Goal: Task Accomplishment & Management: Manage account settings

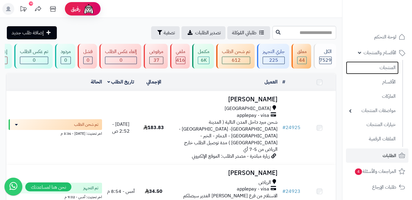
scroll to position [216, 0]
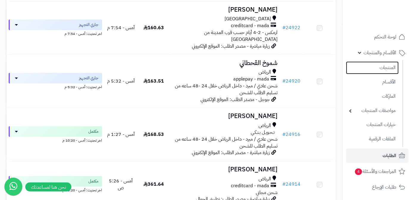
click at [371, 66] on link "المنتجات" at bounding box center [372, 67] width 53 height 13
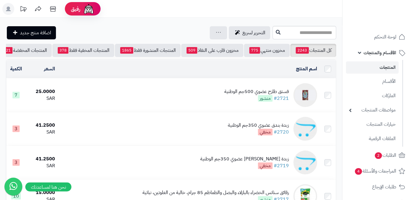
scroll to position [0, -62]
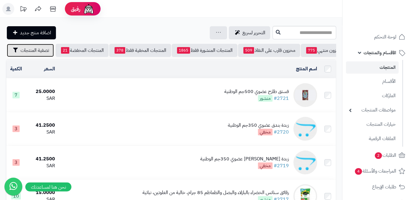
click at [31, 53] on span "تصفية المنتجات" at bounding box center [35, 50] width 29 height 7
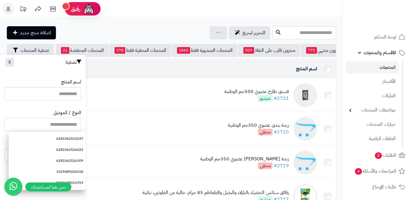
paste input "**********"
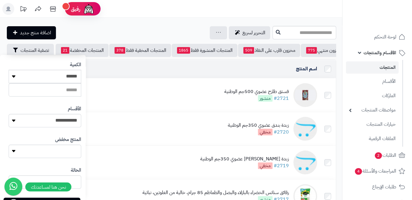
scroll to position [164, 0]
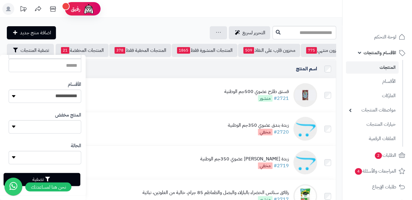
type input "**********"
click at [73, 182] on button "تصفية" at bounding box center [42, 179] width 77 height 13
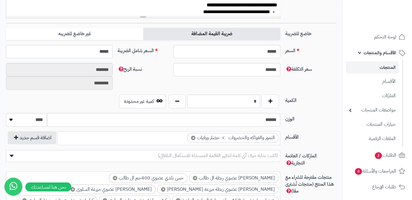
scroll to position [243, 0]
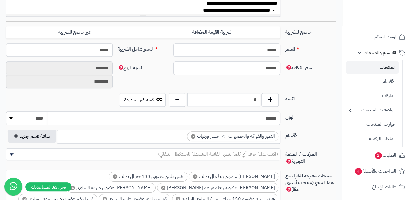
click at [256, 104] on input "*" at bounding box center [223, 99] width 73 height 13
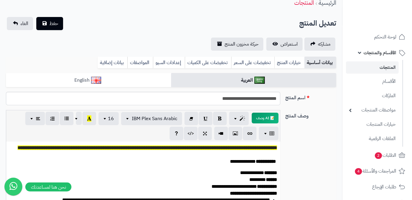
scroll to position [0, 0]
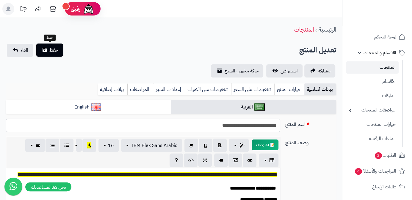
type input "*"
click at [49, 52] on span "حفظ" at bounding box center [53, 49] width 9 height 7
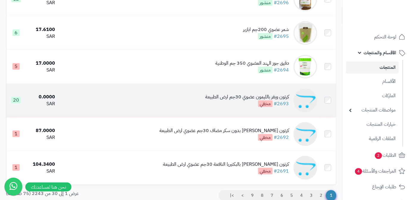
scroll to position [978, 0]
